Goal: Task Accomplishment & Management: Manage account settings

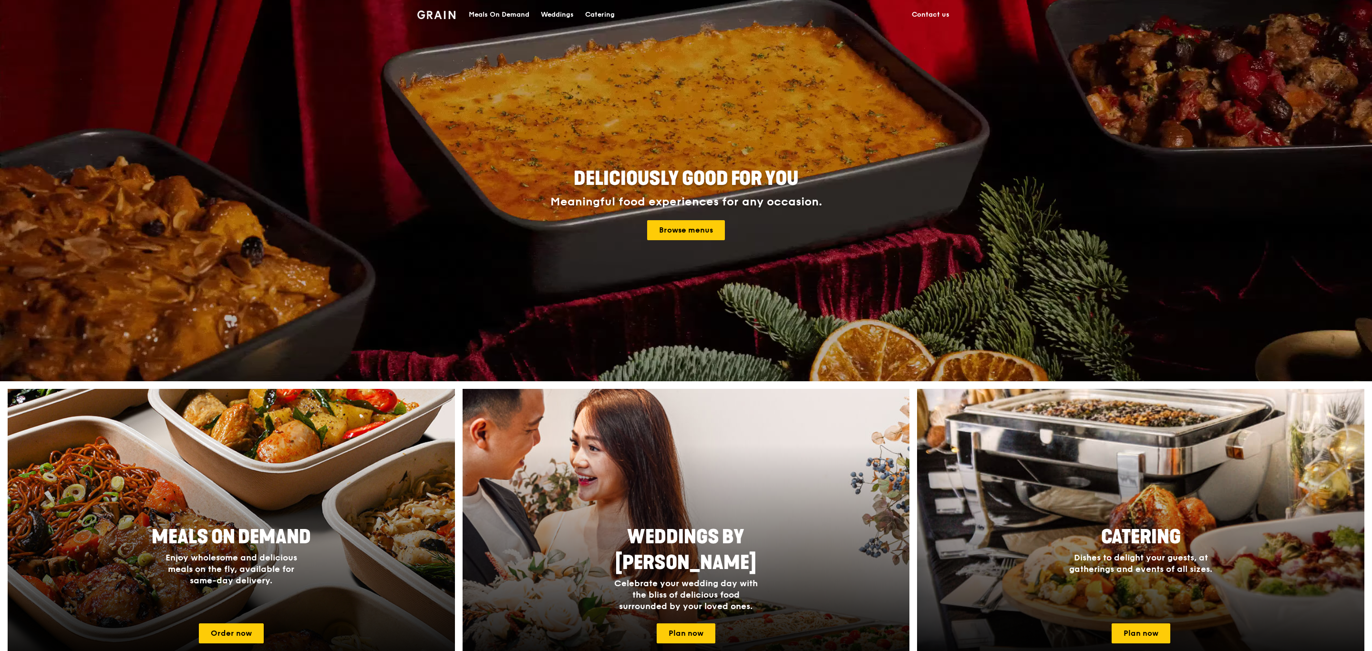
click at [591, 13] on div "Catering" at bounding box center [600, 14] width 30 height 29
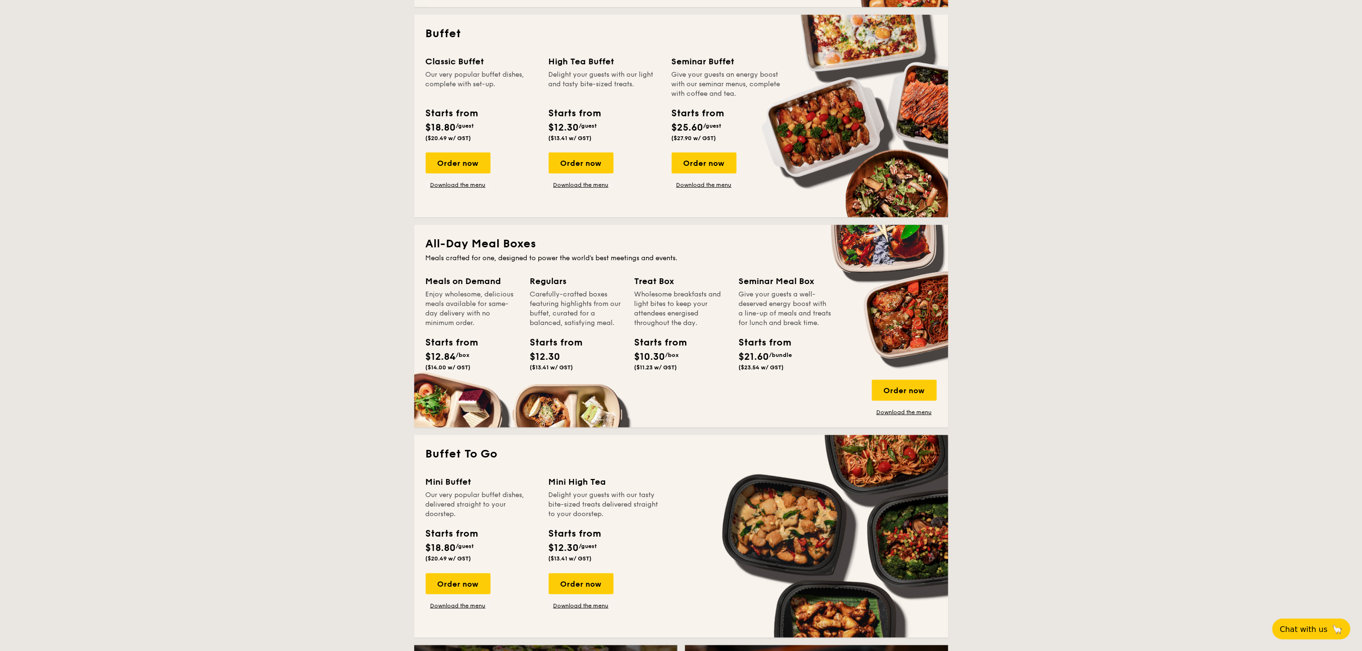
scroll to position [467, 0]
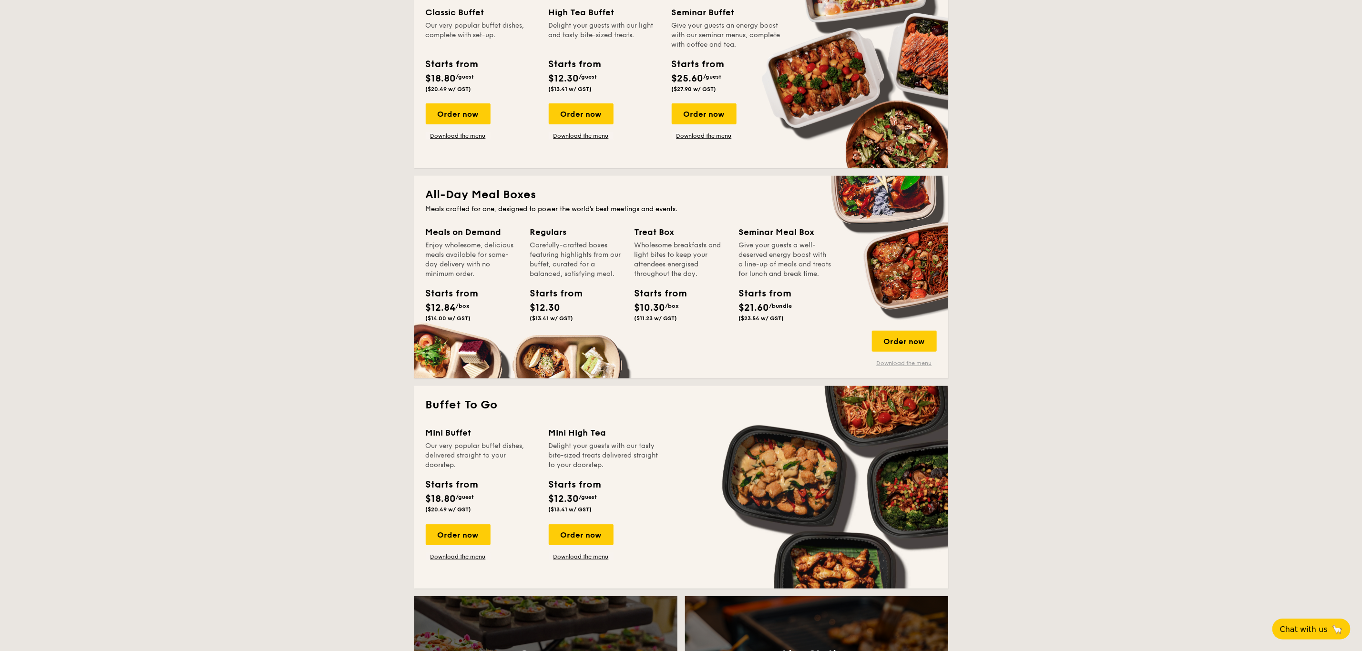
click at [900, 365] on link "Download the menu" at bounding box center [904, 364] width 65 height 8
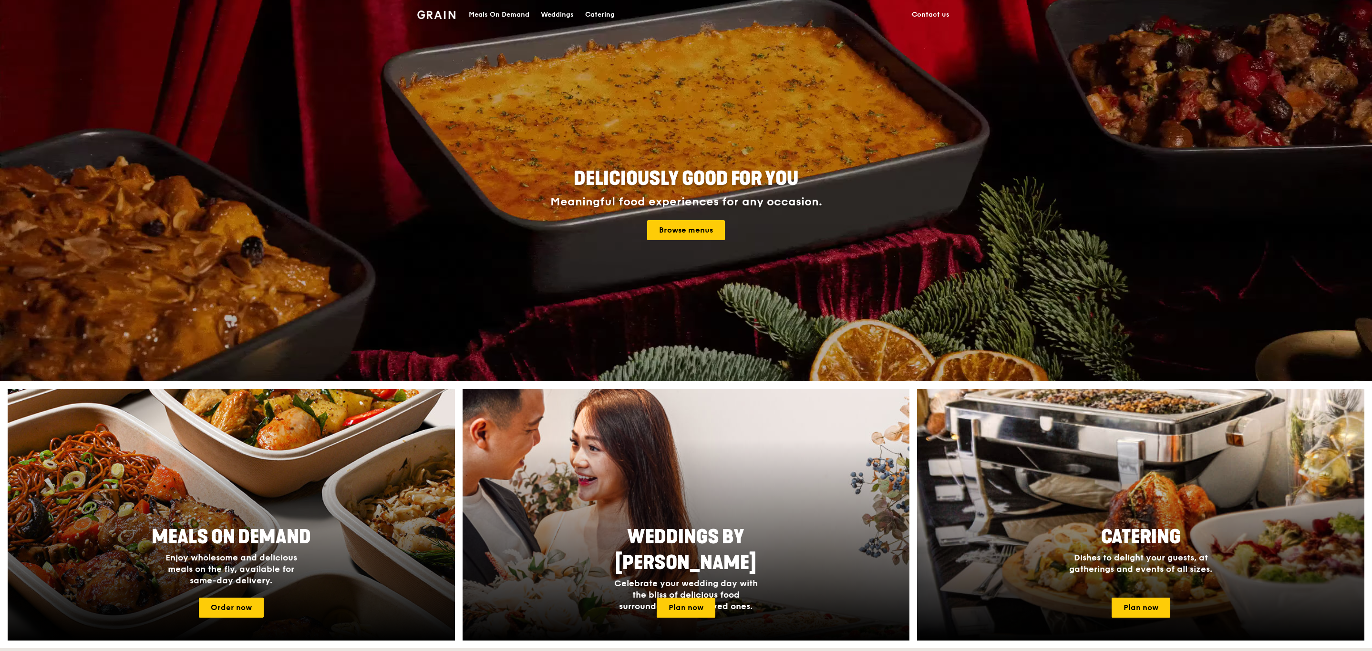
click at [574, 8] on div "Weddings" at bounding box center [557, 14] width 33 height 29
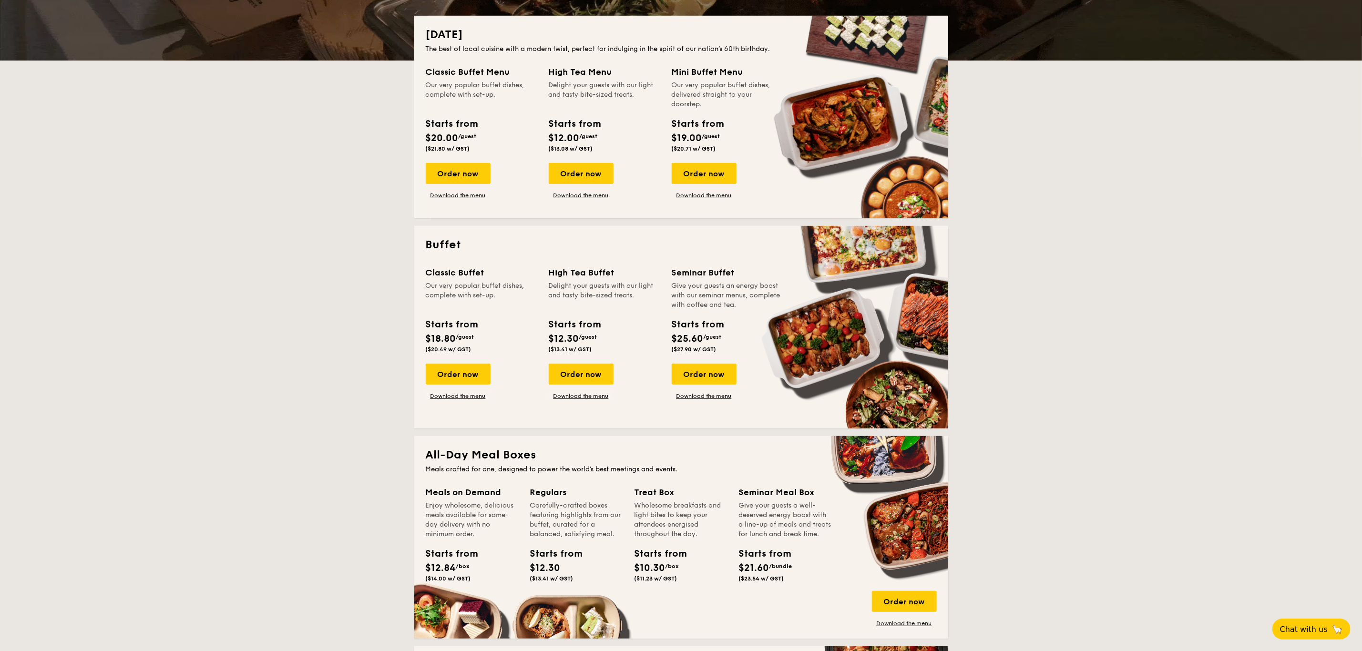
scroll to position [215, 0]
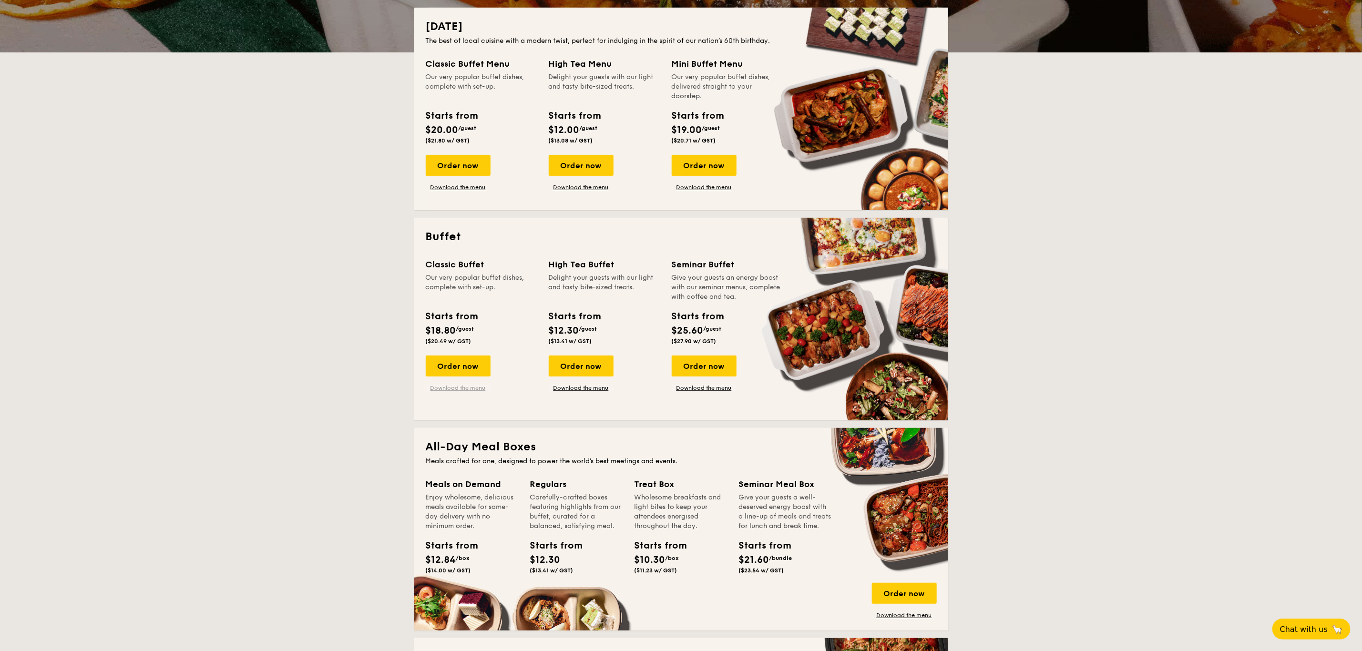
click at [475, 389] on link "Download the menu" at bounding box center [458, 388] width 65 height 8
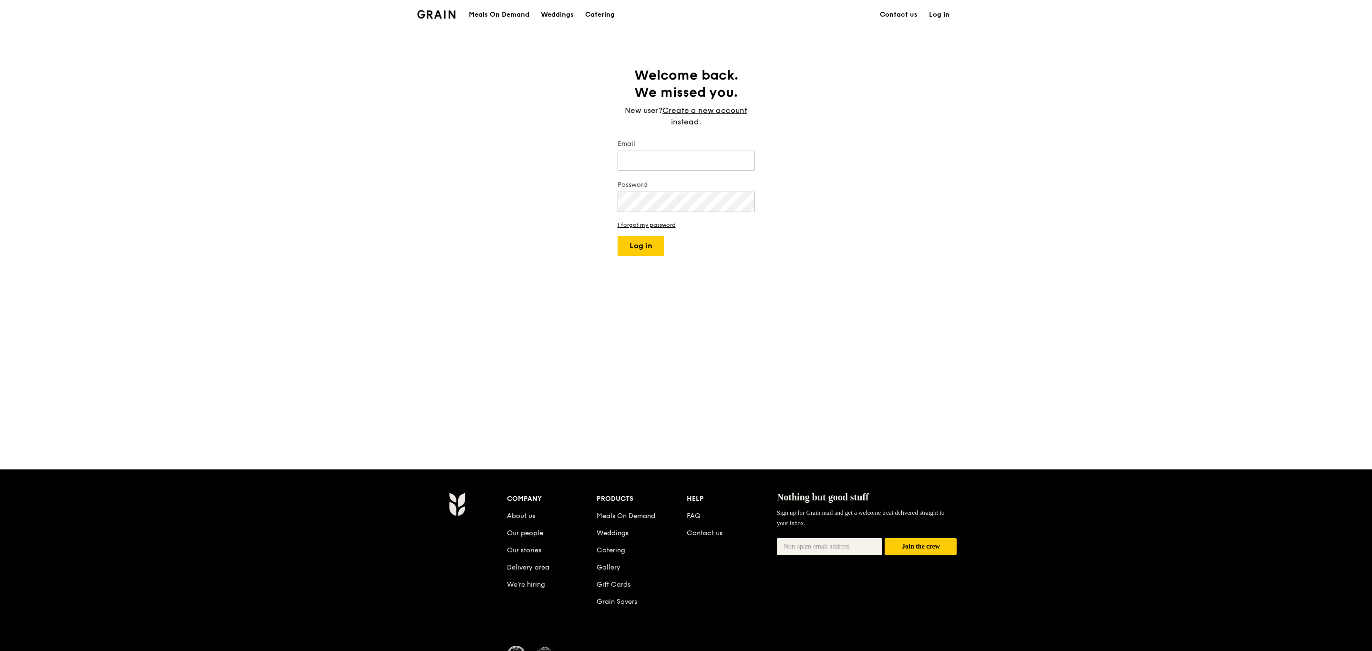
type input "[EMAIL_ADDRESS][DOMAIN_NAME]"
click at [645, 229] on form "Email [EMAIL_ADDRESS][DOMAIN_NAME] Password I forgot my password Log in" at bounding box center [685, 197] width 137 height 117
click at [643, 237] on button "Log in" at bounding box center [640, 246] width 47 height 20
select select "100"
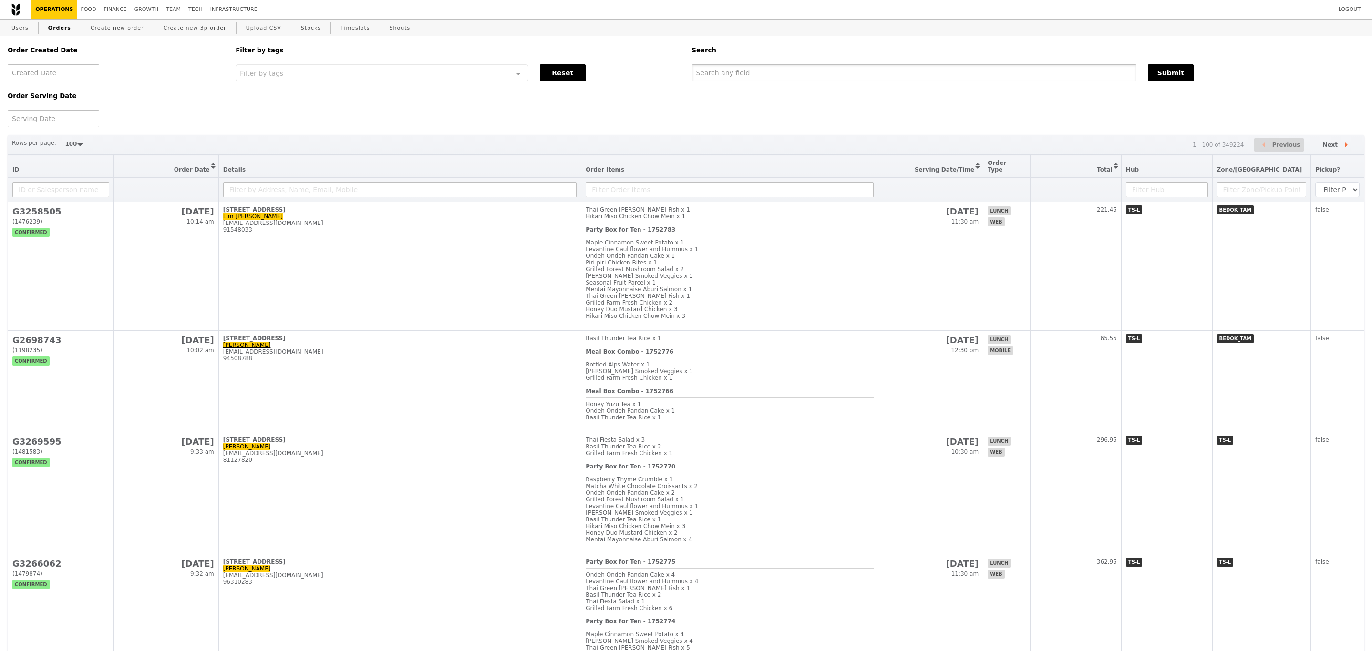
click at [744, 71] on input "text" at bounding box center [914, 72] width 444 height 17
paste input "shiya.tan@dhl.com"
type input "shiya.tan@dhl.com"
